Goal: Task Accomplishment & Management: Use online tool/utility

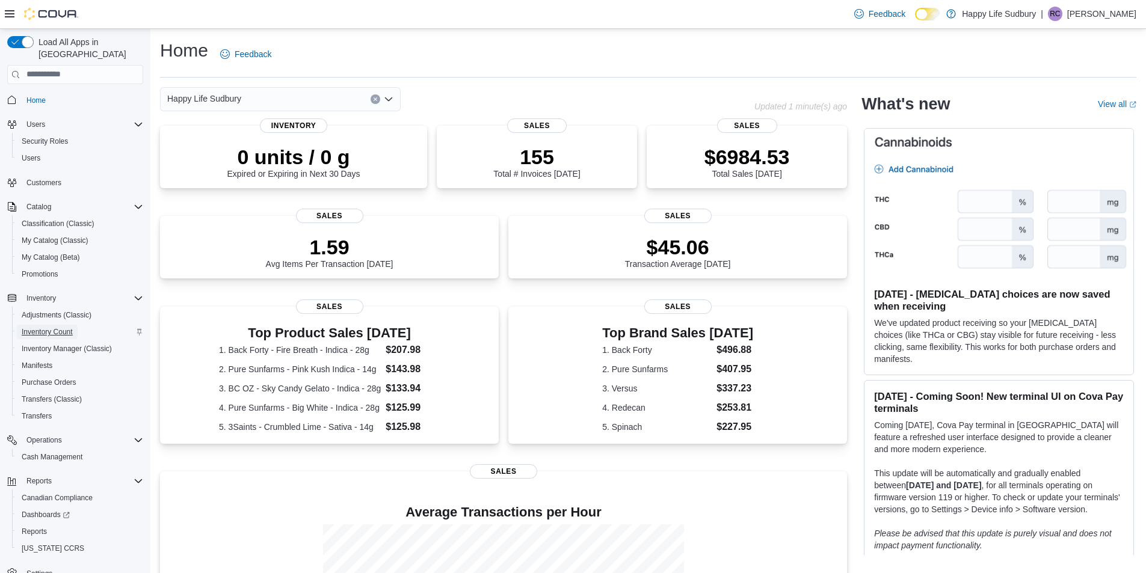
click at [54, 327] on span "Inventory Count" at bounding box center [47, 332] width 51 height 10
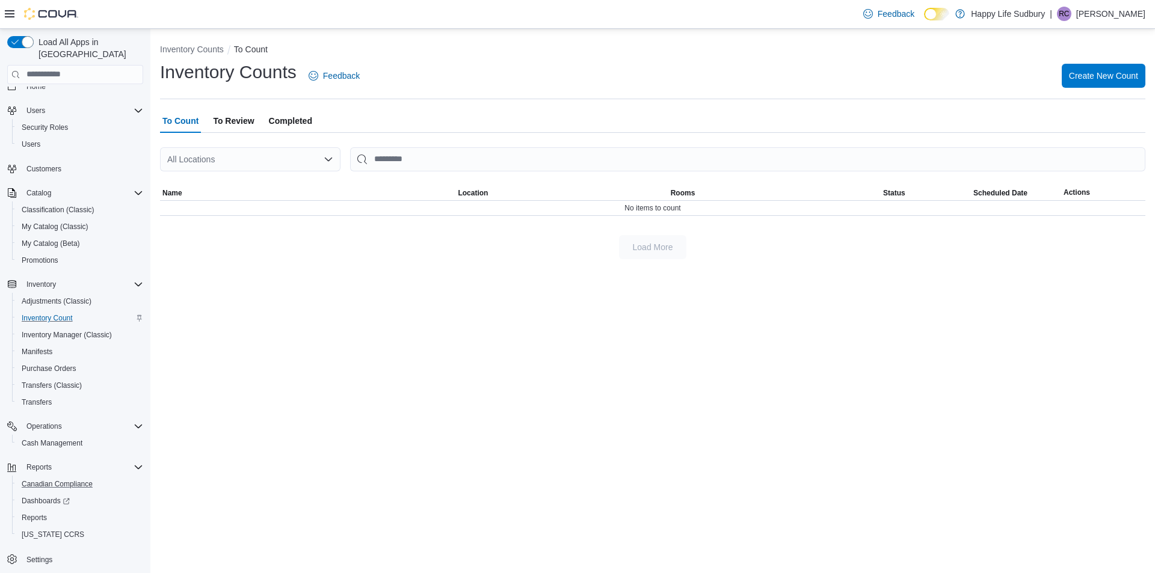
scroll to position [17, 0]
click at [37, 508] on span "Reports" at bounding box center [34, 515] width 25 height 14
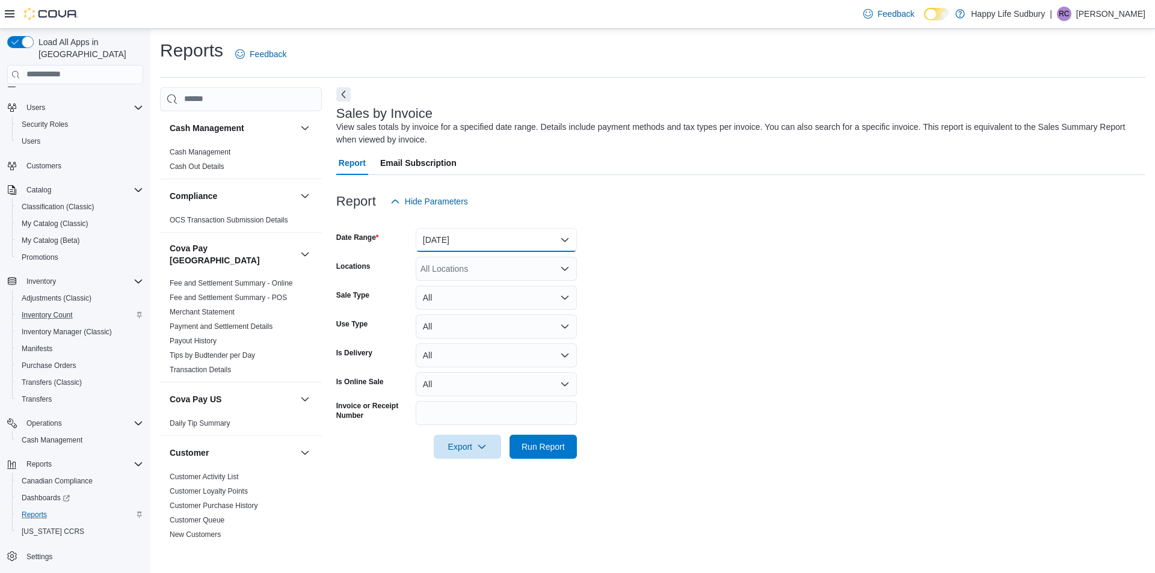
click at [570, 238] on button "[DATE]" at bounding box center [496, 240] width 161 height 24
click at [631, 238] on form "Date Range [DATE] Locations All Locations Sale Type All Use Type All Is Deliver…" at bounding box center [740, 336] width 809 height 245
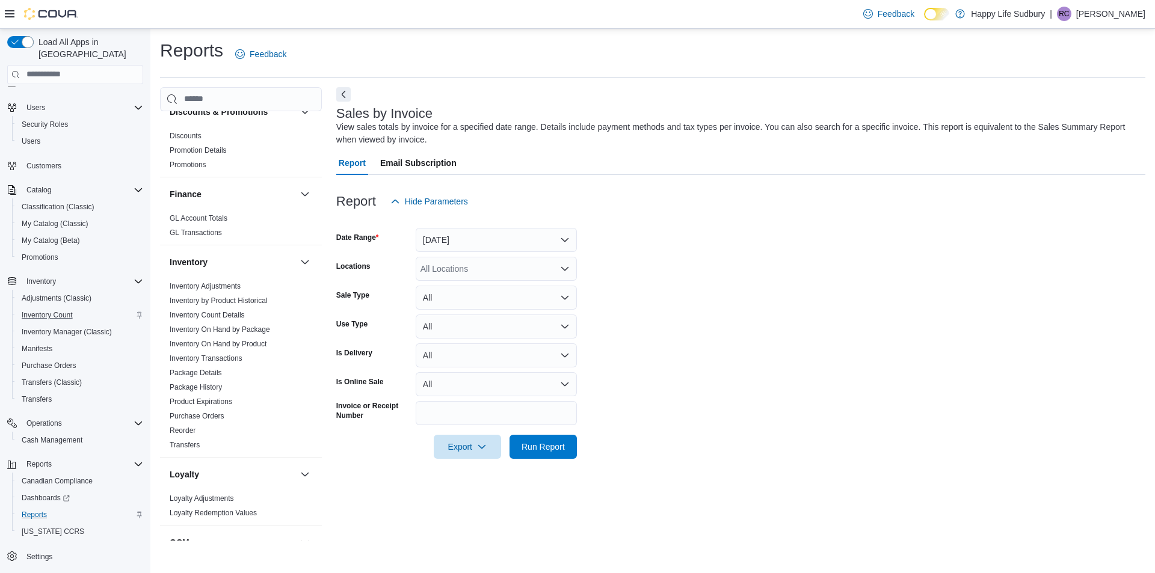
scroll to position [542, 0]
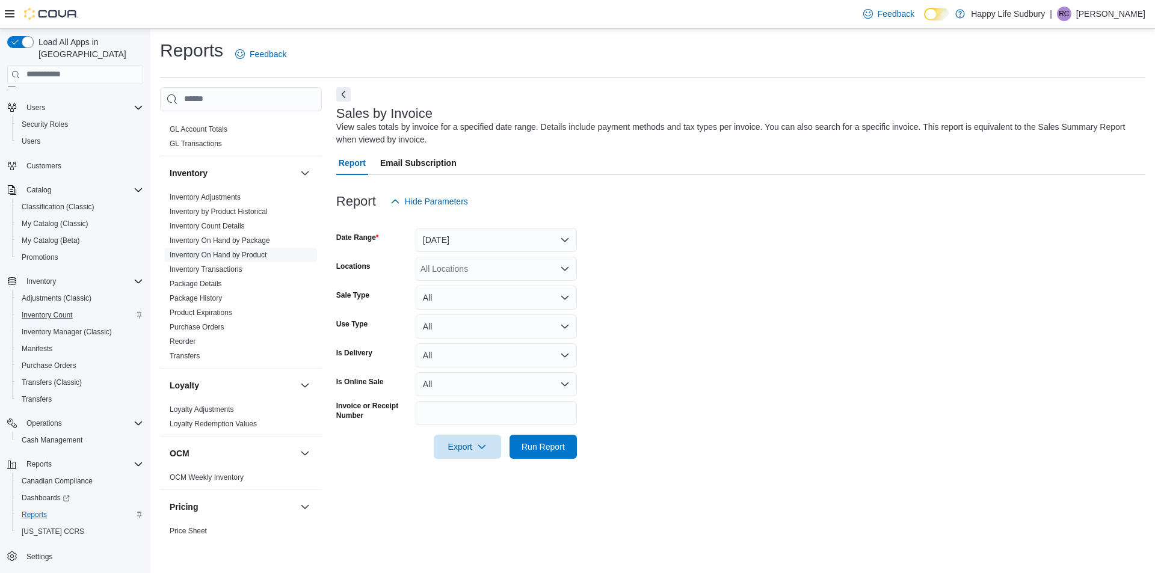
click at [222, 251] on link "Inventory On Hand by Product" at bounding box center [218, 255] width 97 height 8
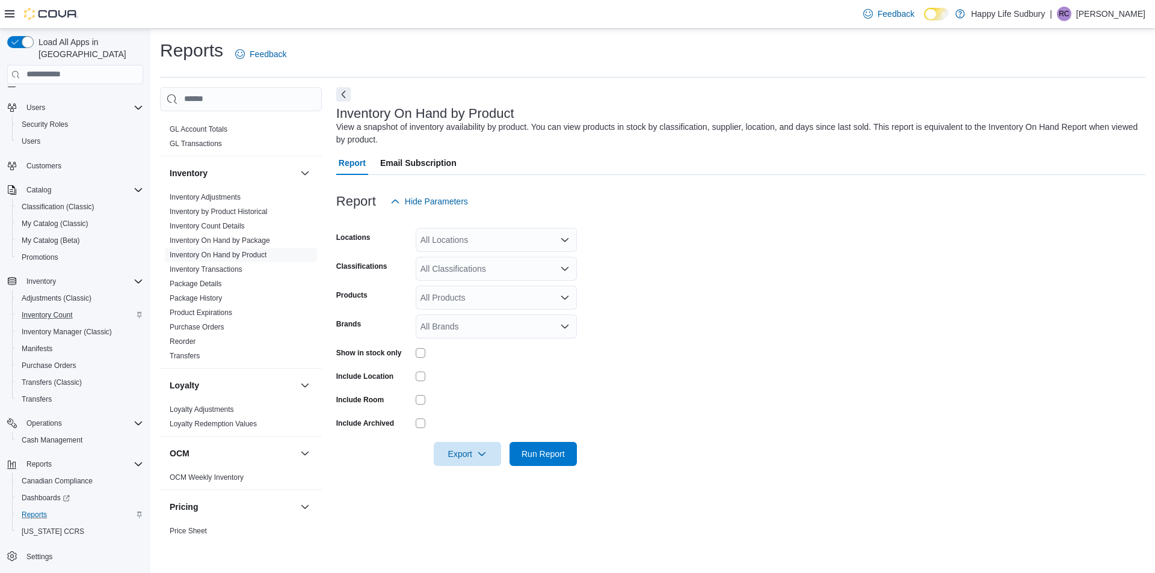
click at [680, 243] on form "Locations All Locations Classifications All Classifications Products All Produc…" at bounding box center [740, 340] width 809 height 253
click at [564, 243] on icon "Open list of options" at bounding box center [565, 240] width 10 height 10
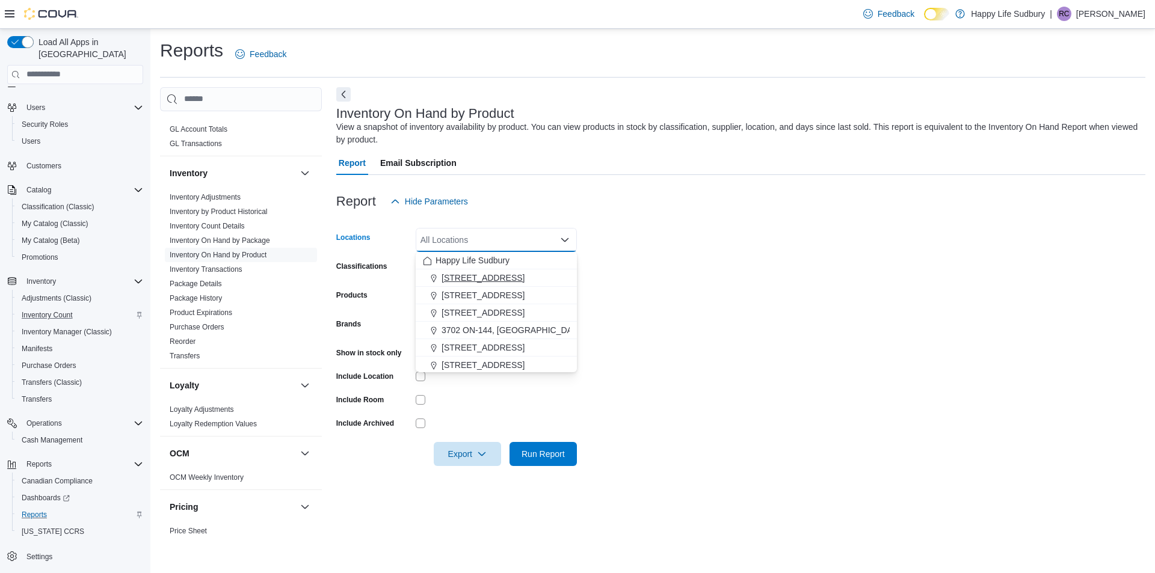
click at [523, 275] on span "[STREET_ADDRESS]" at bounding box center [483, 278] width 83 height 12
click at [714, 258] on form "Locations [STREET_ADDRESS] Selected. [STREET_ADDRESS]. Press Backspace to delet…" at bounding box center [740, 340] width 809 height 253
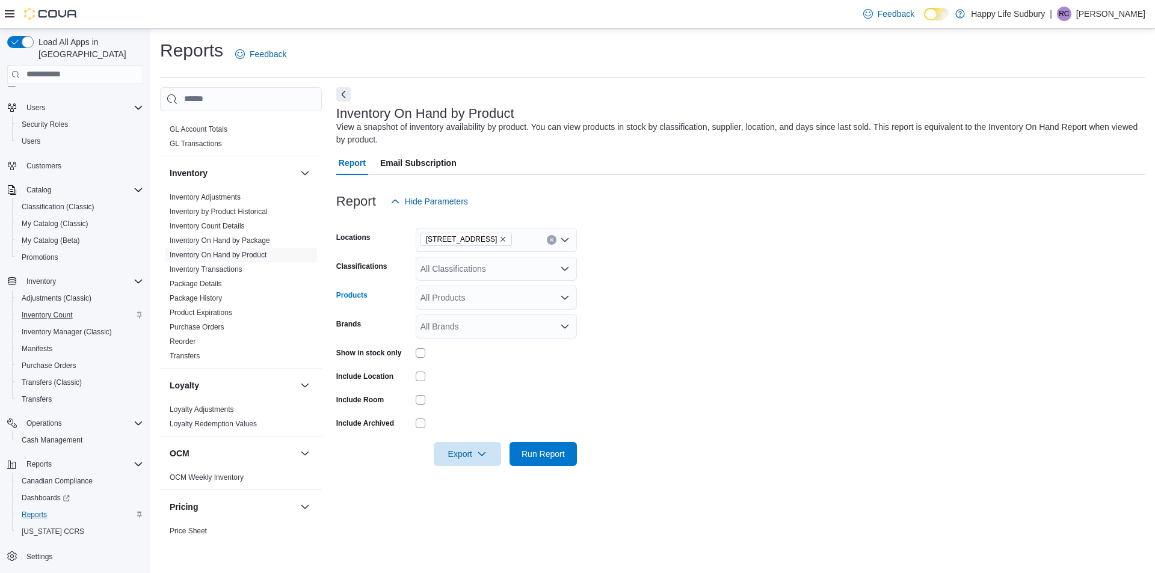
click at [566, 293] on icon "Open list of options" at bounding box center [565, 298] width 10 height 10
click at [674, 286] on form "Locations [STREET_ADDRESS], SUDBURY Classifications All Classifications Product…" at bounding box center [740, 340] width 809 height 253
click at [563, 268] on icon "Open list of options" at bounding box center [564, 269] width 7 height 4
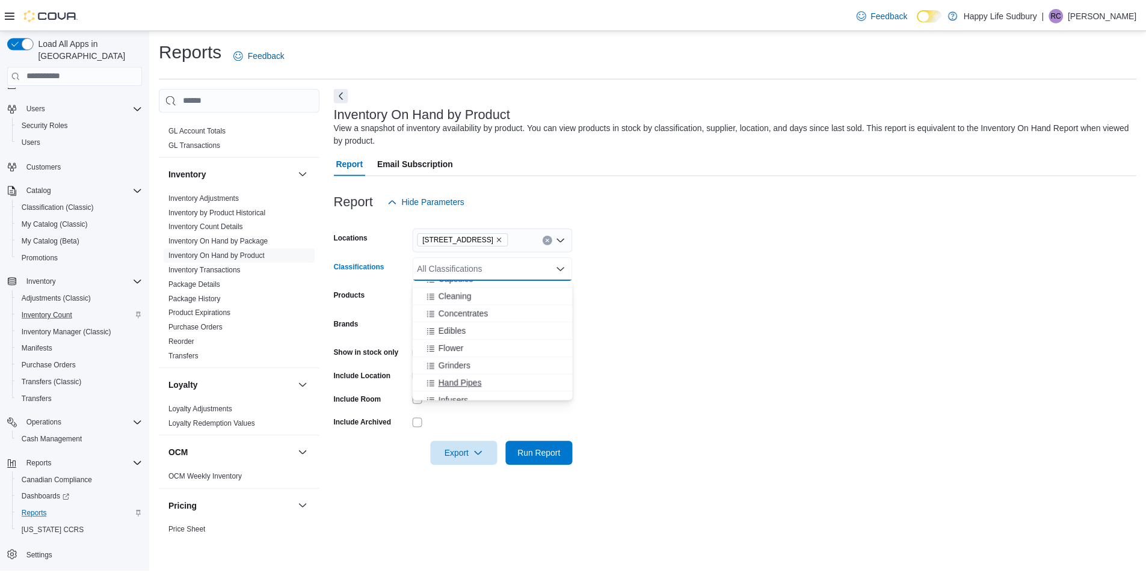
scroll to position [85, 0]
click at [458, 346] on span "Edibles" at bounding box center [456, 344] width 28 height 12
click at [754, 344] on form "Locations [STREET_ADDRESS], [GEOGRAPHIC_DATA] Classifications Edibles Combo box…" at bounding box center [740, 340] width 809 height 253
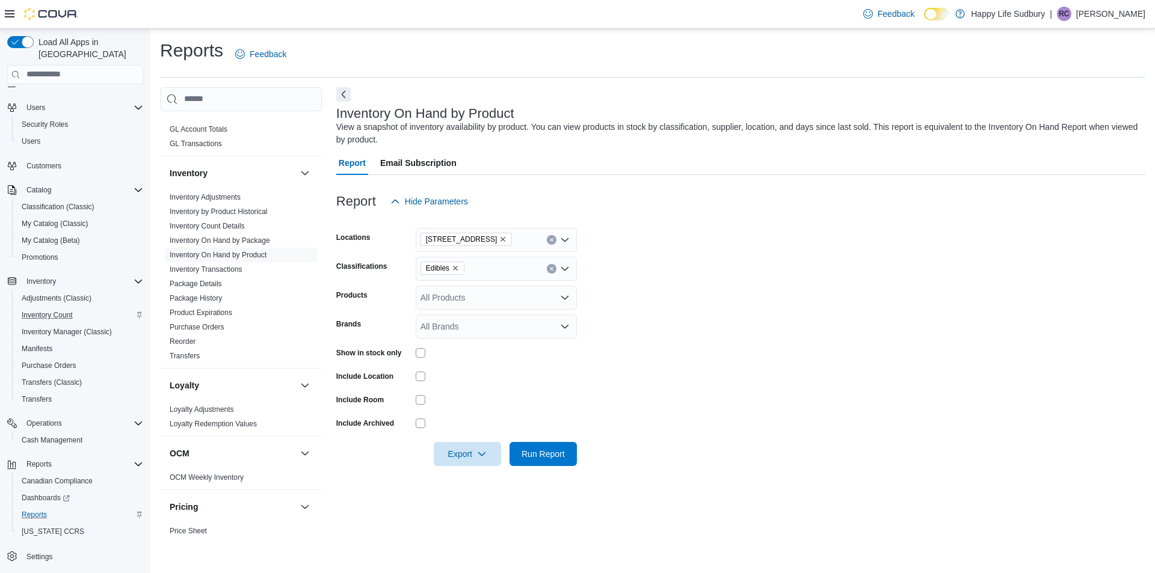
click at [762, 360] on form "Locations [STREET_ADDRESS], SUDBURY Classifications Edibles Products All Produc…" at bounding box center [740, 340] width 809 height 253
click at [544, 451] on span "Run Report" at bounding box center [543, 454] width 43 height 12
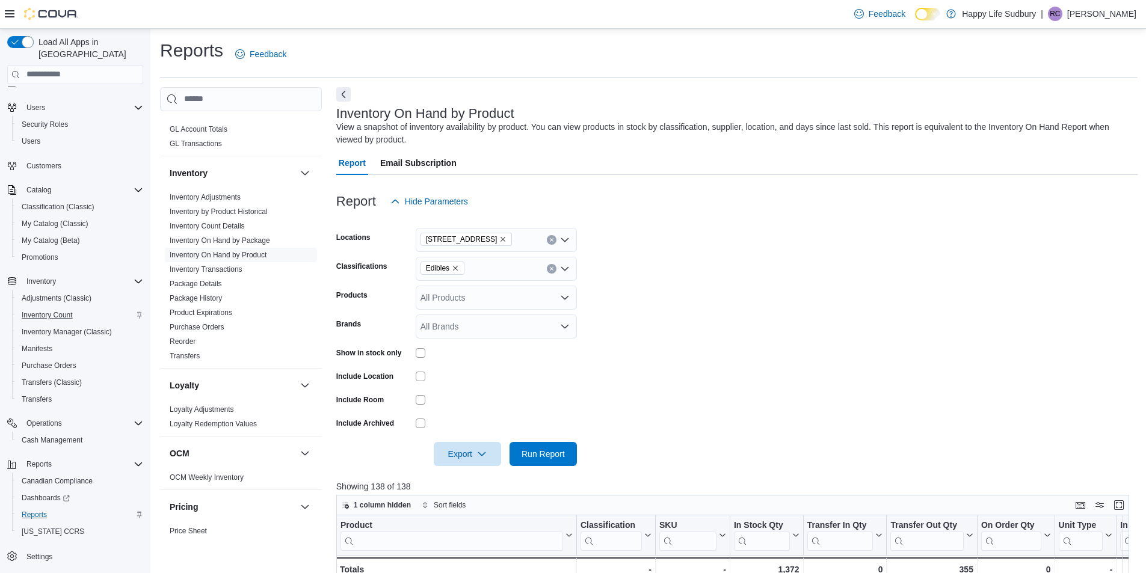
click at [766, 357] on form "Locations [STREET_ADDRESS], SUDBURY Classifications Edibles Products All Produc…" at bounding box center [736, 340] width 801 height 253
click at [483, 454] on icon "button" at bounding box center [482, 454] width 10 height 10
click at [477, 480] on span "Export to Excel" at bounding box center [469, 479] width 54 height 10
click at [732, 417] on form "Locations [STREET_ADDRESS], SUDBURY Classifications Edibles Products All Produc…" at bounding box center [736, 340] width 801 height 253
click at [746, 335] on form "Locations [STREET_ADDRESS], SUDBURY Classifications Edibles Products All Produc…" at bounding box center [736, 340] width 801 height 253
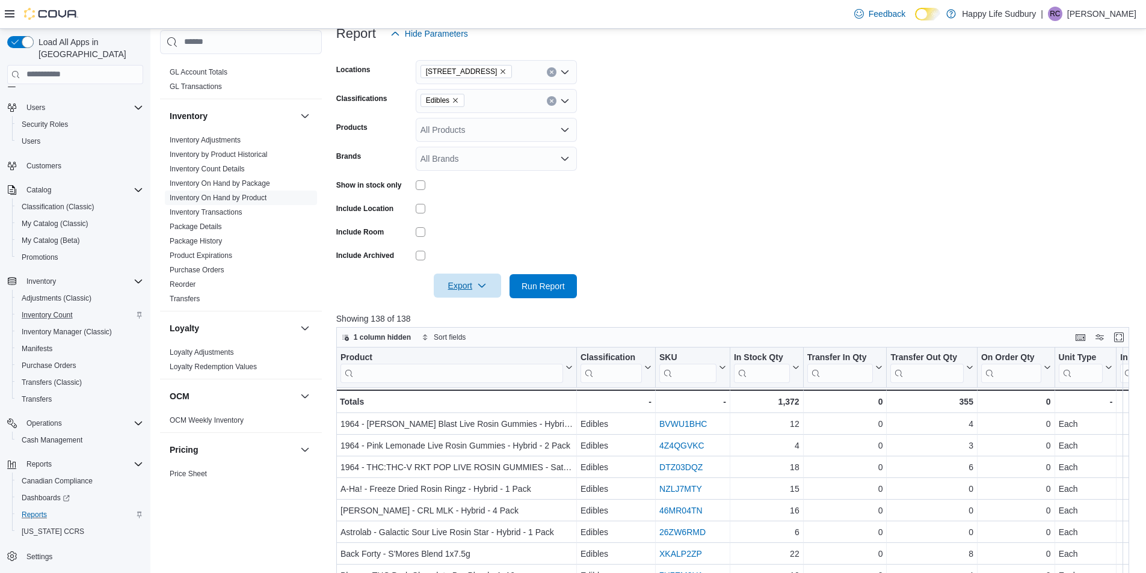
scroll to position [181, 0]
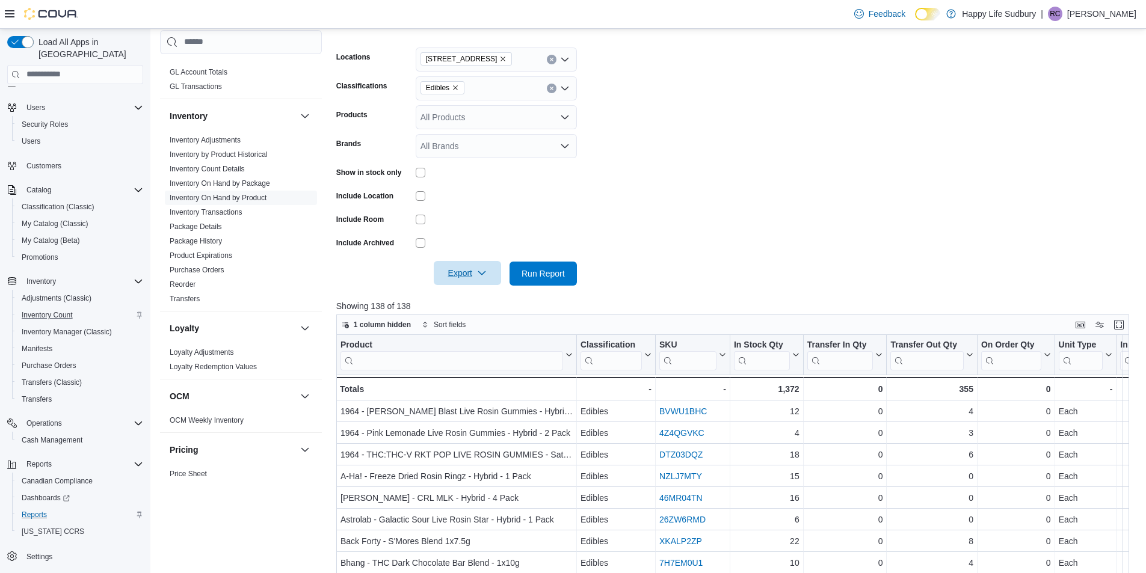
drag, startPoint x: 665, startPoint y: 217, endPoint x: 554, endPoint y: 134, distance: 138.7
click at [665, 217] on form "Locations [STREET_ADDRESS], SUDBURY Classifications Edibles Products All Produc…" at bounding box center [736, 159] width 801 height 253
click at [452, 85] on icon "Remove Edibles from selection in this group" at bounding box center [455, 87] width 7 height 7
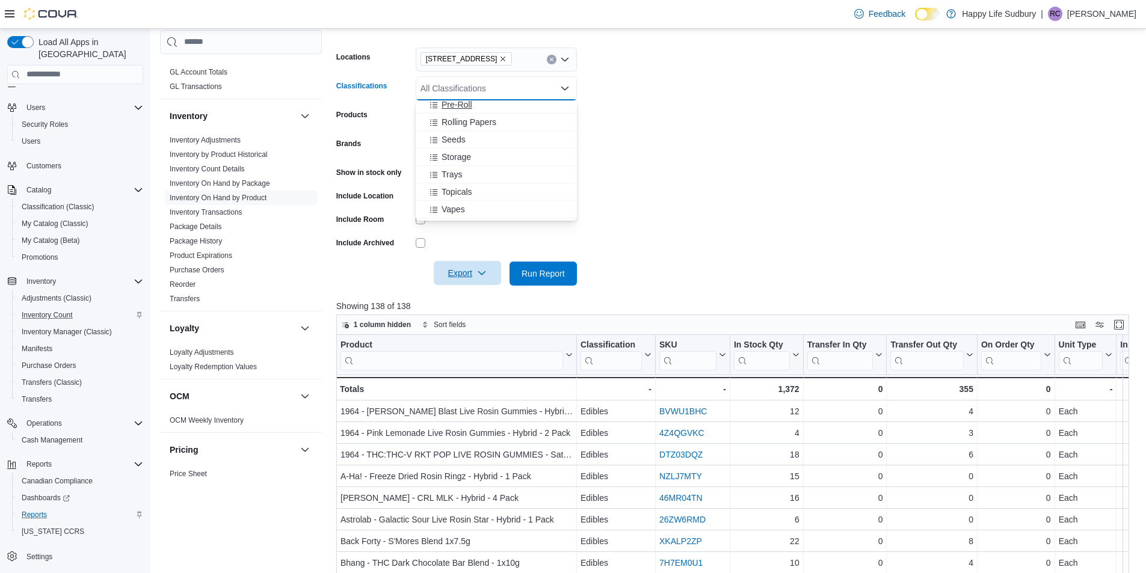
scroll to position [241, 0]
click at [460, 162] on span "Pre-Roll" at bounding box center [457, 165] width 31 height 12
click at [753, 140] on form "Locations [STREET_ADDRESS], [GEOGRAPHIC_DATA] Classifications Pre-Roll Combo bo…" at bounding box center [736, 159] width 801 height 253
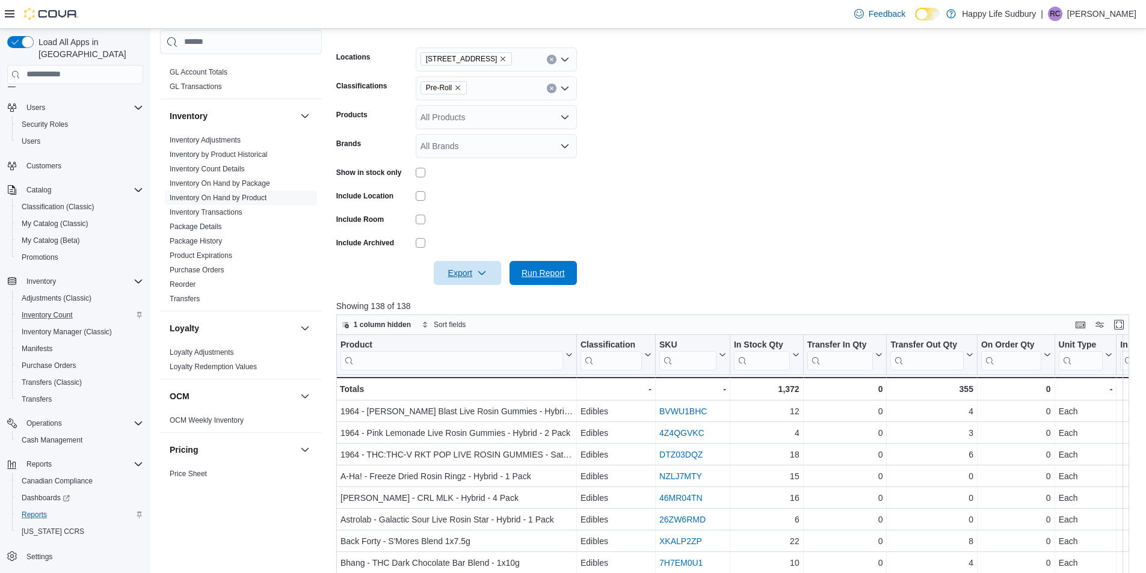
click at [548, 268] on span "Run Report" at bounding box center [543, 273] width 43 height 12
click at [771, 245] on form "Locations [STREET_ADDRESS], SUDBURY Classifications Pre-Roll Products All Produ…" at bounding box center [736, 159] width 801 height 253
click at [477, 269] on icon "button" at bounding box center [482, 273] width 10 height 10
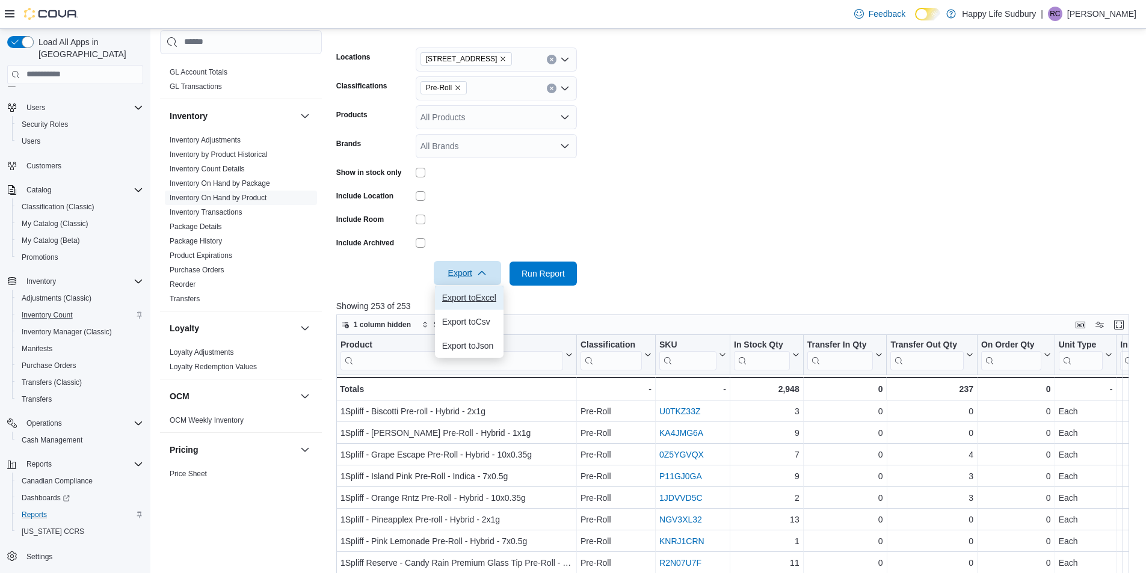
click at [474, 297] on span "Export to Excel" at bounding box center [469, 298] width 54 height 10
click at [543, 85] on div "Pre-Roll" at bounding box center [496, 88] width 161 height 24
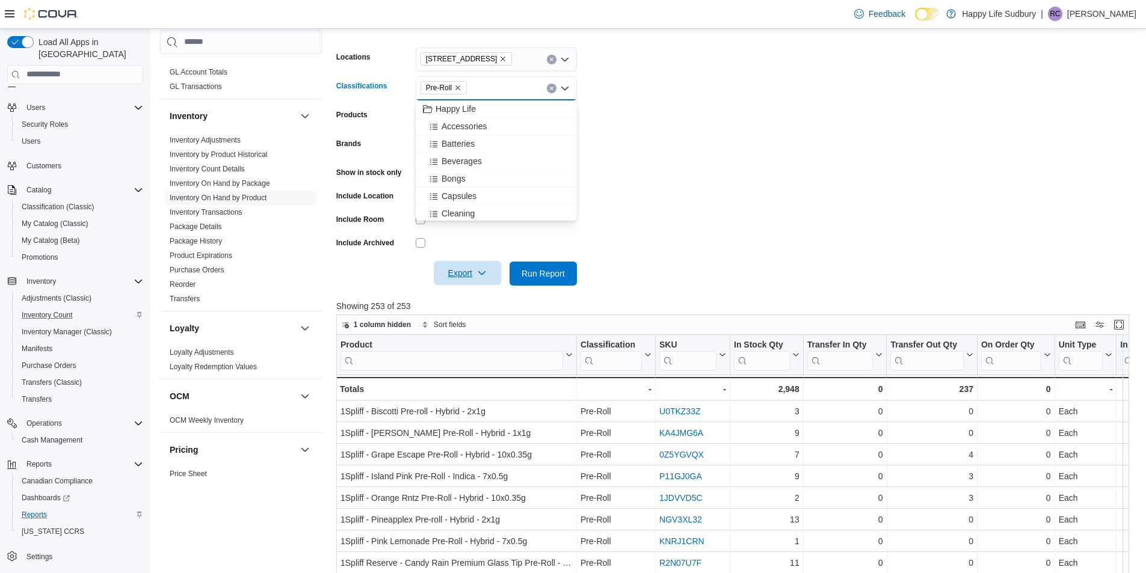
click at [551, 90] on icon "Clear input" at bounding box center [551, 88] width 5 height 5
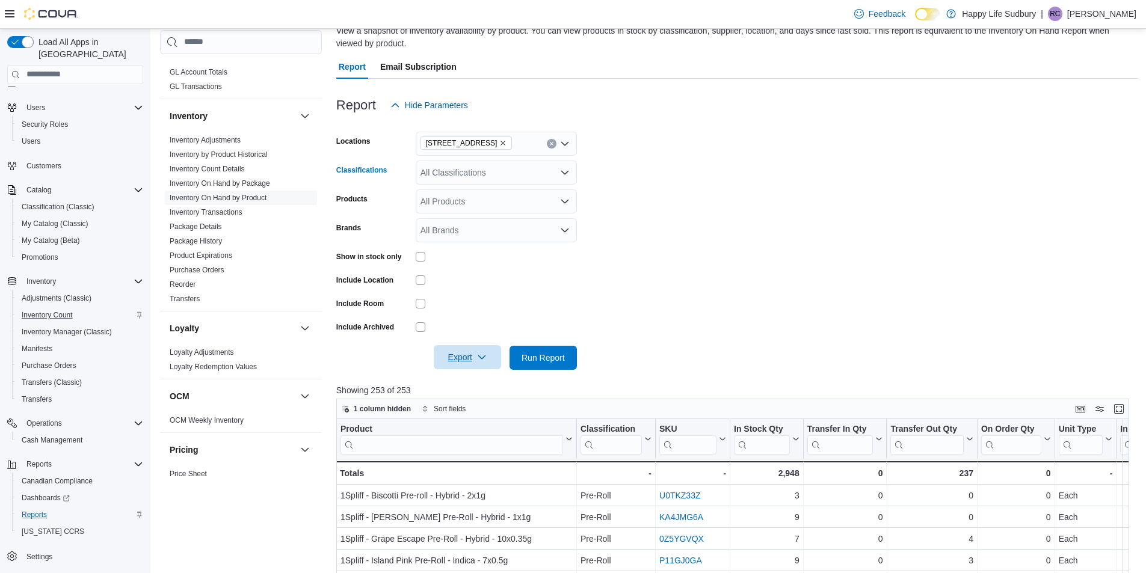
scroll to position [60, 0]
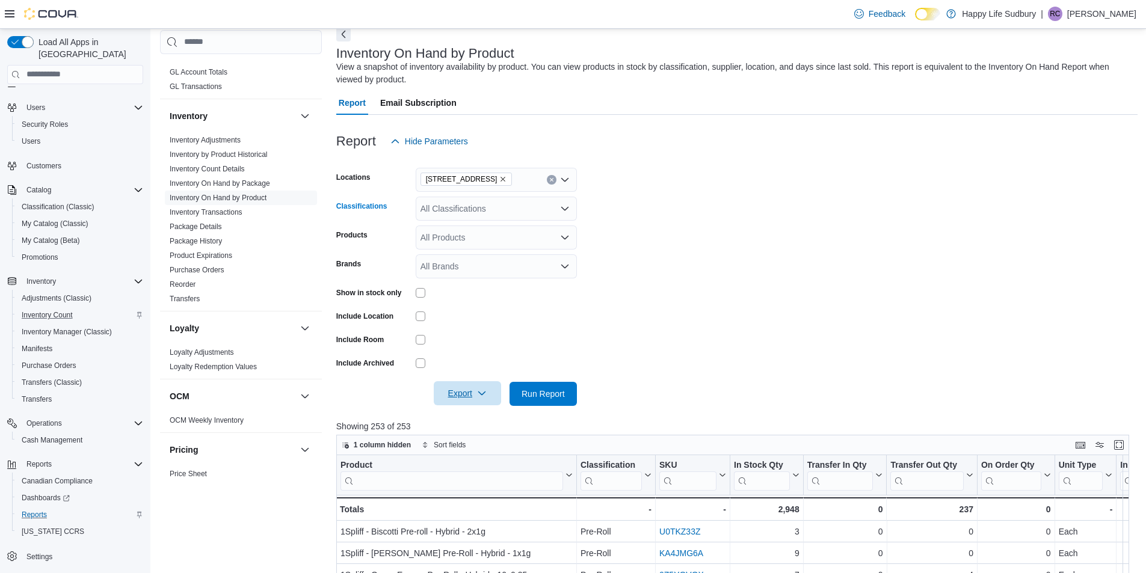
click at [564, 210] on icon "Open list of options" at bounding box center [564, 208] width 7 height 4
click at [473, 258] on span "Capsules" at bounding box center [459, 256] width 35 height 12
click at [453, 294] on span "Topicals" at bounding box center [457, 295] width 31 height 12
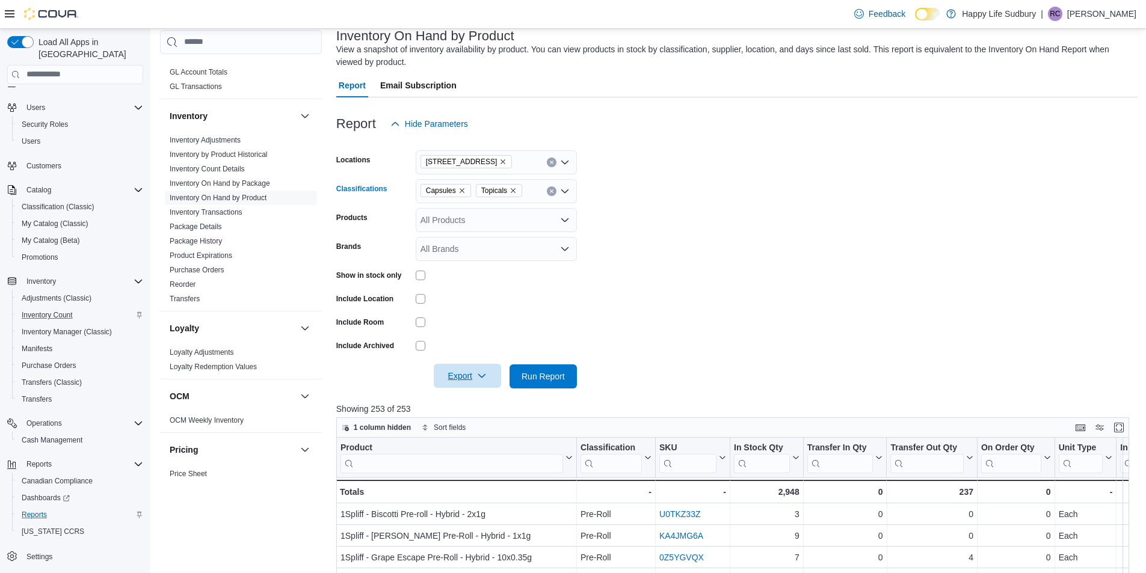
scroll to position [60, 0]
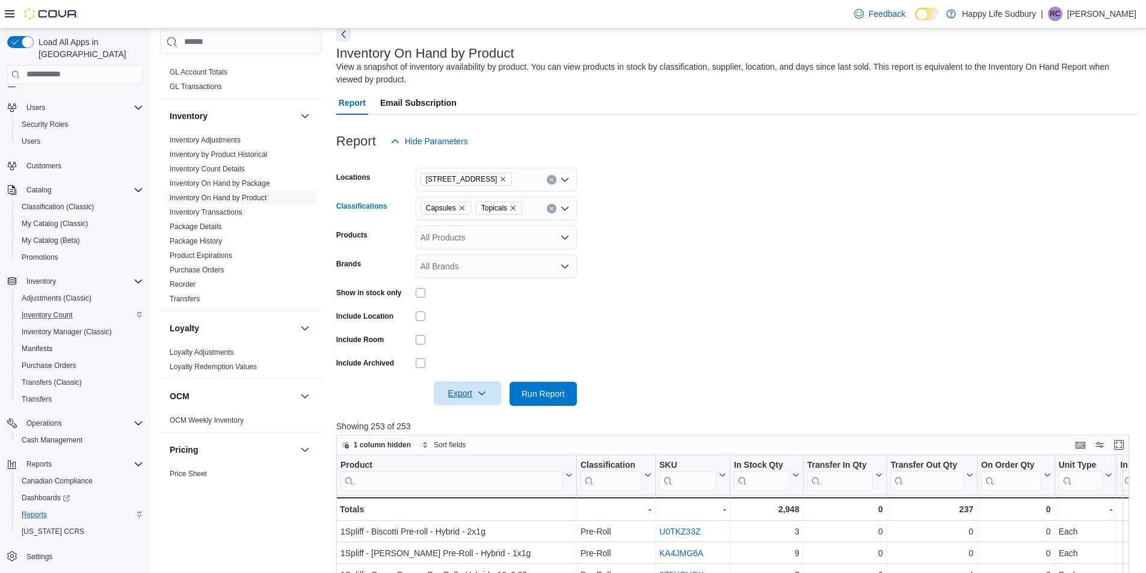
click at [566, 208] on icon "Open list of options" at bounding box center [565, 209] width 10 height 10
click at [466, 274] on div "Oil" at bounding box center [496, 276] width 147 height 12
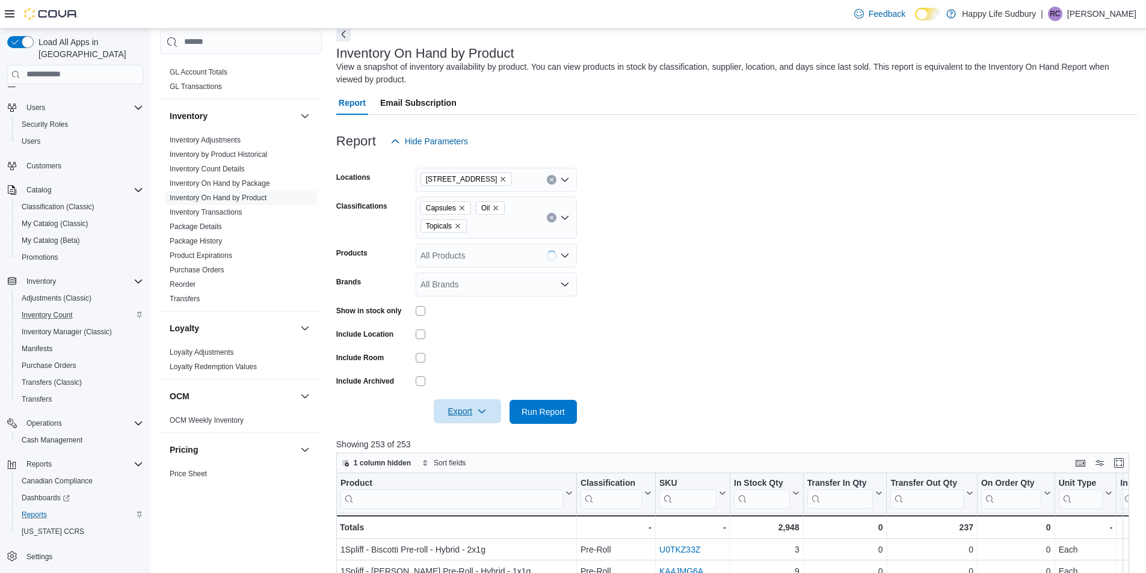
click at [678, 271] on form "Locations [STREET_ADDRESS], SUDBURY Classifications Capsules Oil Topicals Produ…" at bounding box center [736, 288] width 801 height 271
click at [548, 410] on span "Run Report" at bounding box center [543, 412] width 43 height 12
click at [483, 407] on span "Export" at bounding box center [467, 412] width 53 height 24
click at [474, 439] on span "Export to Excel" at bounding box center [469, 436] width 54 height 10
click at [828, 277] on form "Locations [STREET_ADDRESS], SUDBURY Classifications Capsules Oil Topicals Produ…" at bounding box center [736, 288] width 801 height 271
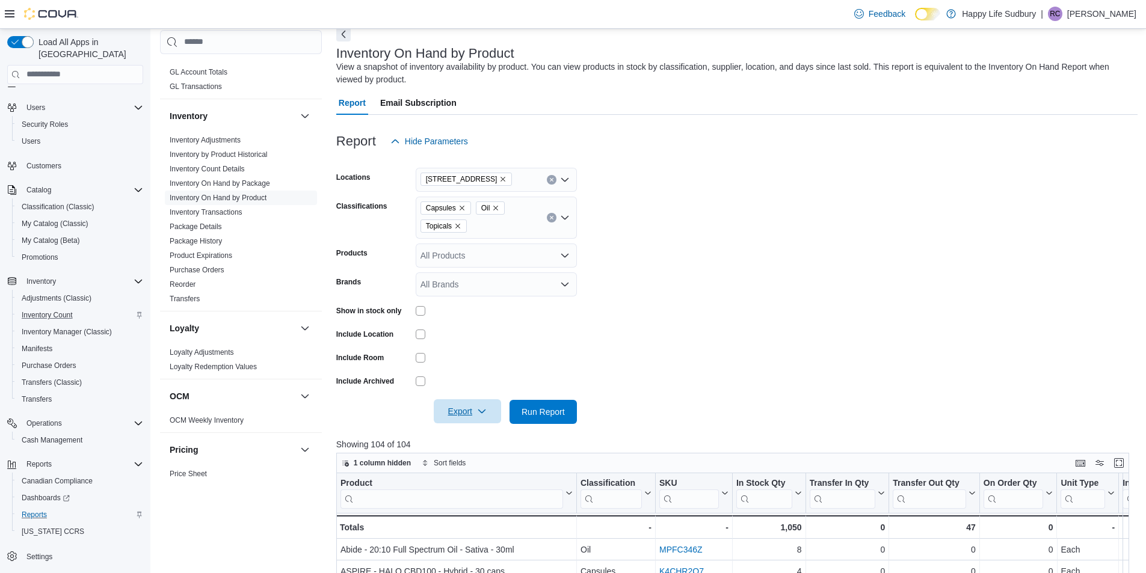
click at [783, 207] on form "Locations [STREET_ADDRESS], SUDBURY Classifications Capsules Oil Topicals Produ…" at bounding box center [736, 288] width 801 height 271
click at [974, 249] on form "Locations [STREET_ADDRESS], SUDBURY Classifications Capsules Oil Topicals Produ…" at bounding box center [736, 288] width 801 height 271
